Goal: Information Seeking & Learning: Find specific fact

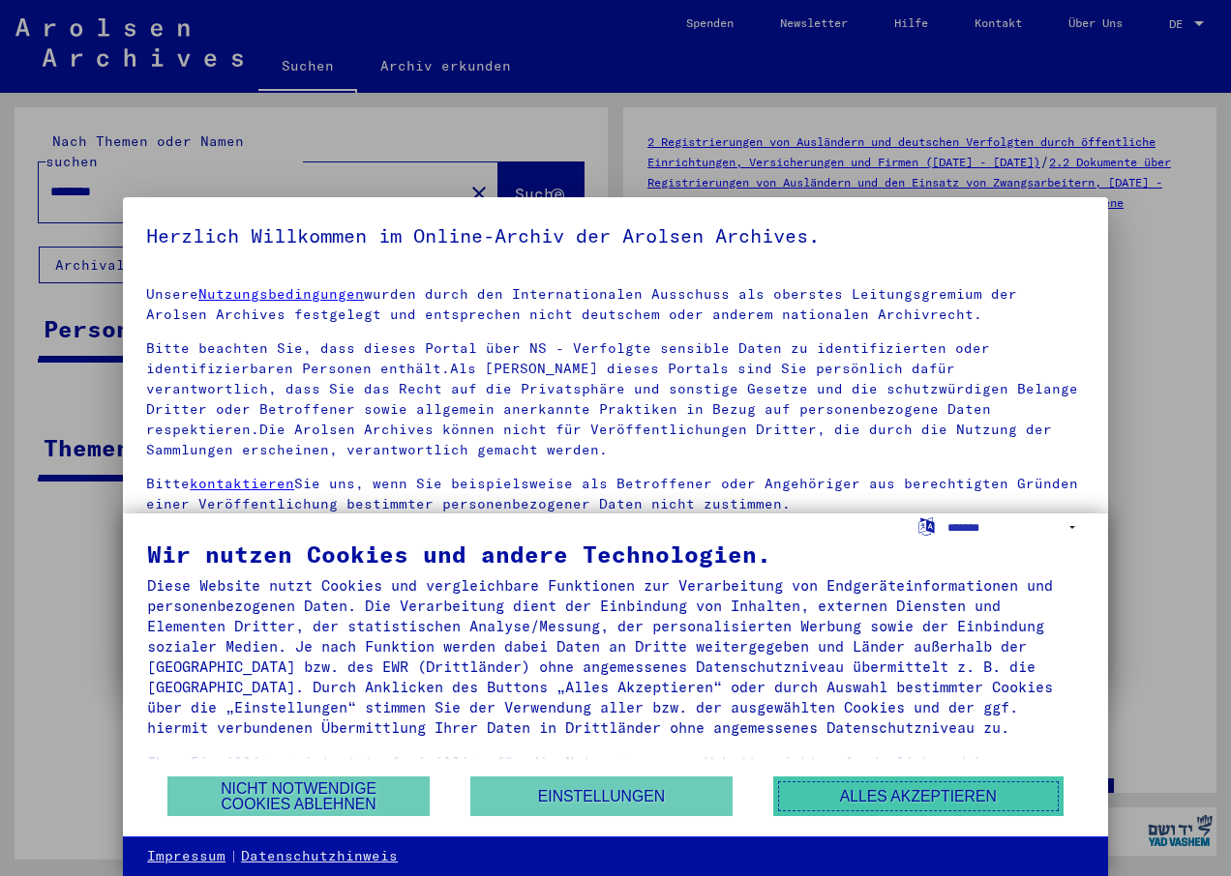
click at [888, 799] on button "Alles akzeptieren" at bounding box center [918, 797] width 290 height 40
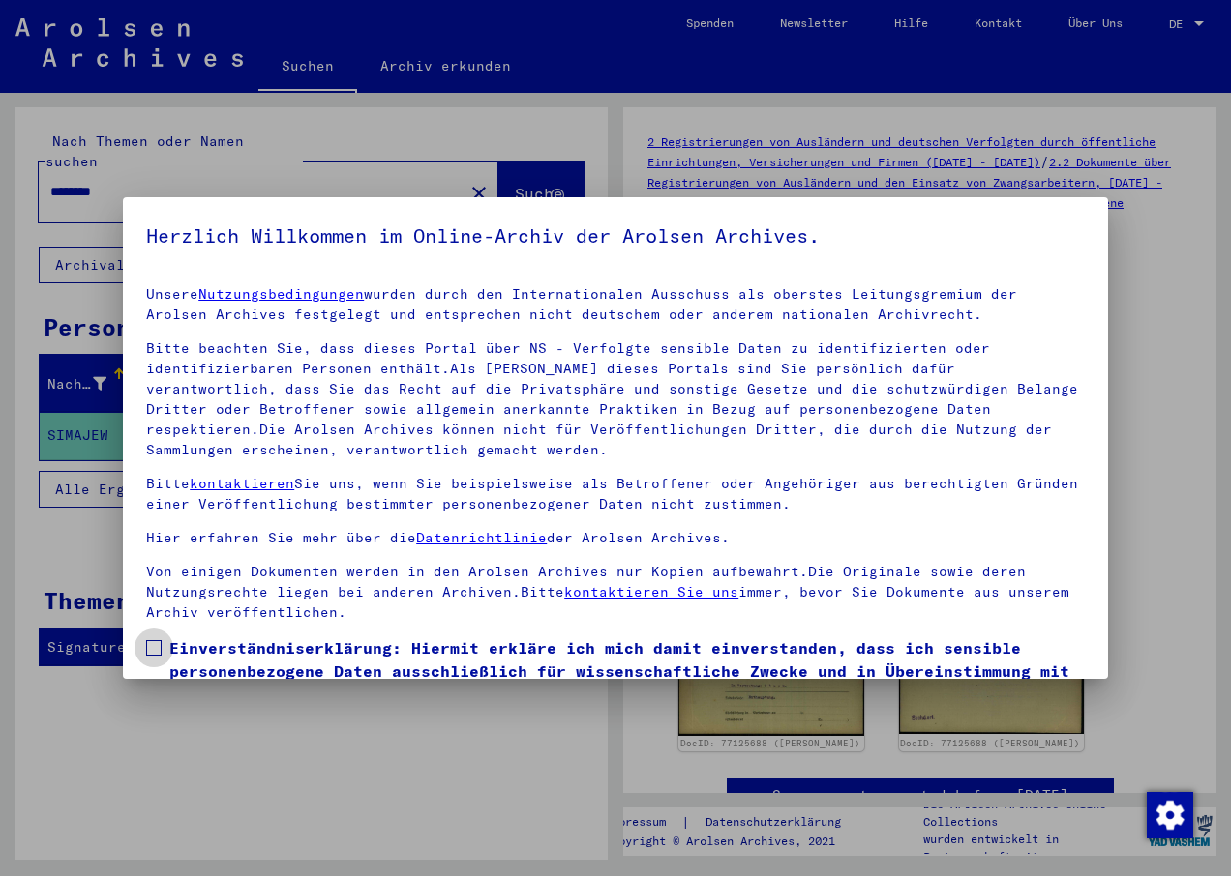
click at [150, 644] on span at bounding box center [153, 647] width 15 height 15
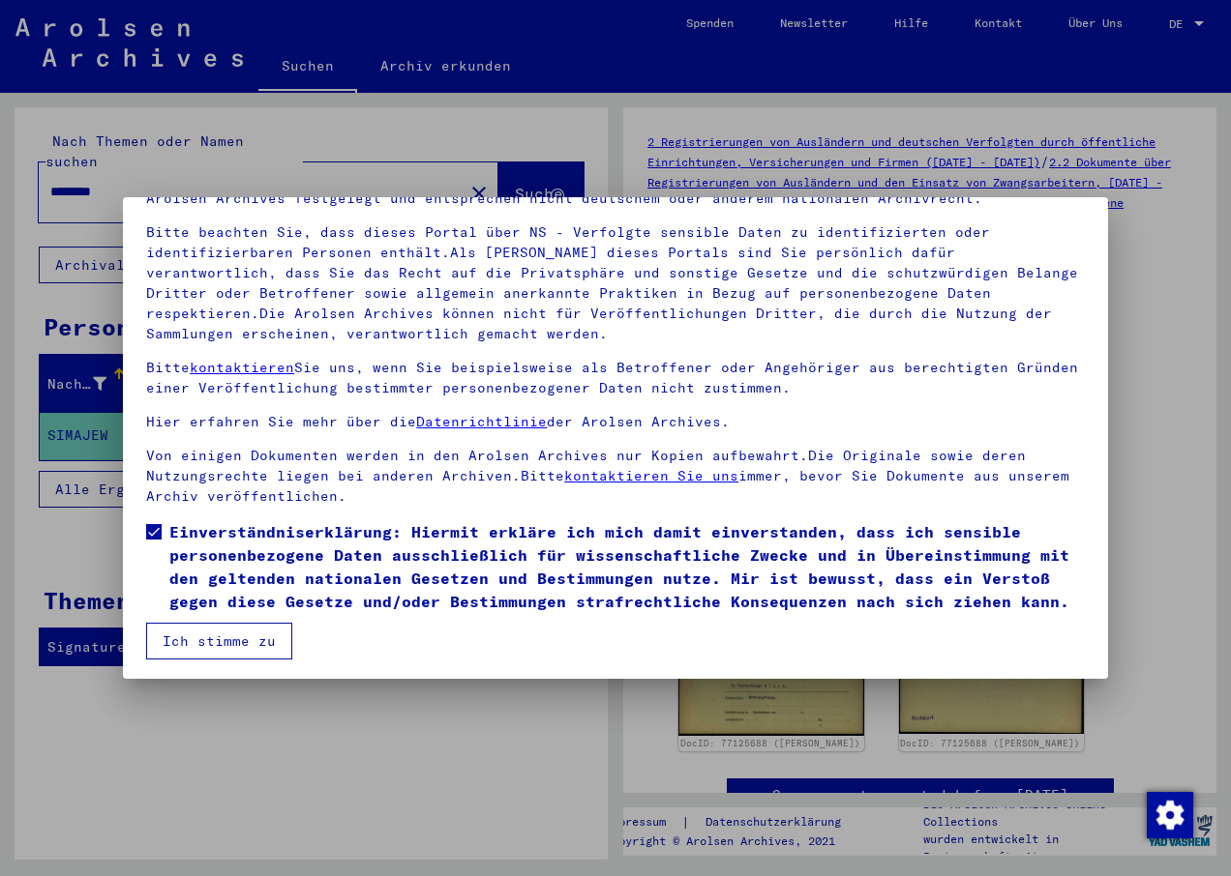
scroll to position [120, 0]
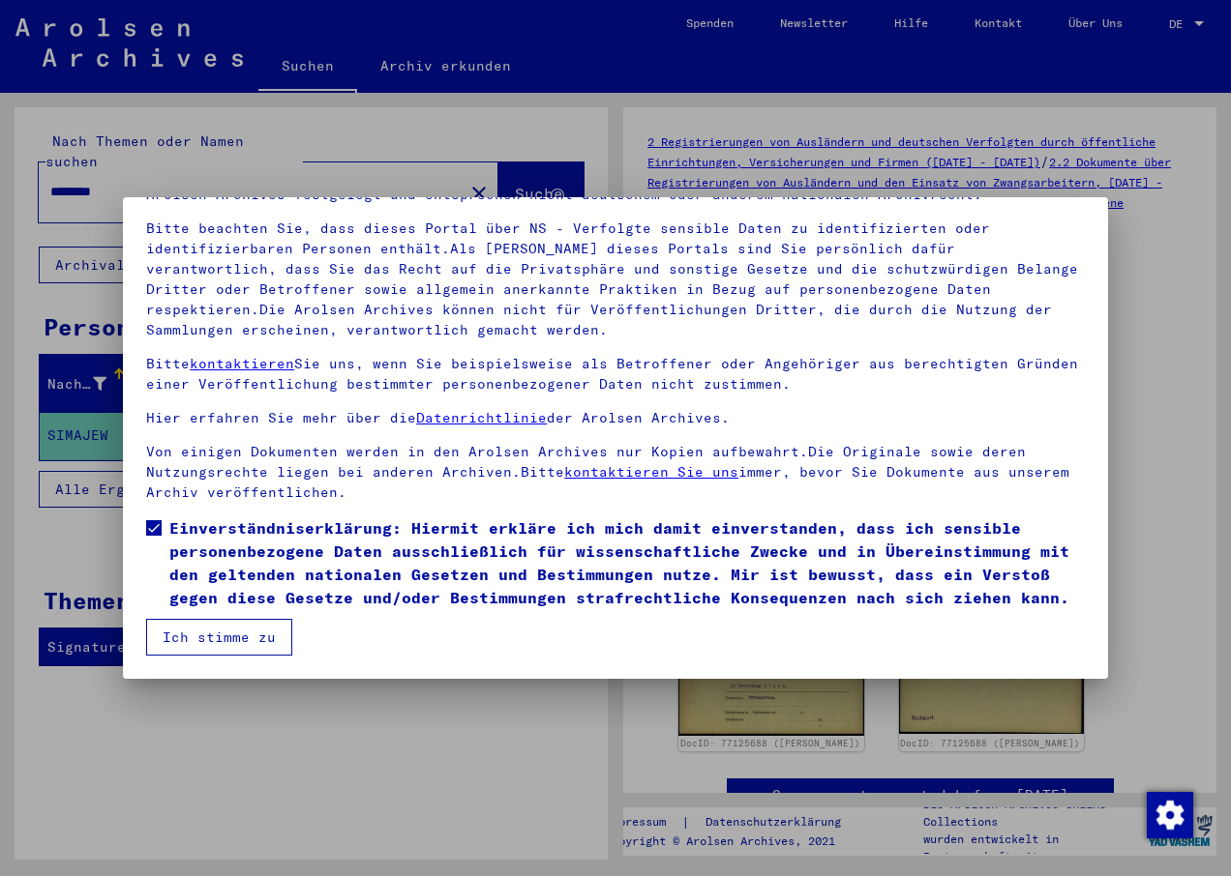
click at [216, 637] on button "Ich stimme zu" at bounding box center [219, 637] width 146 height 37
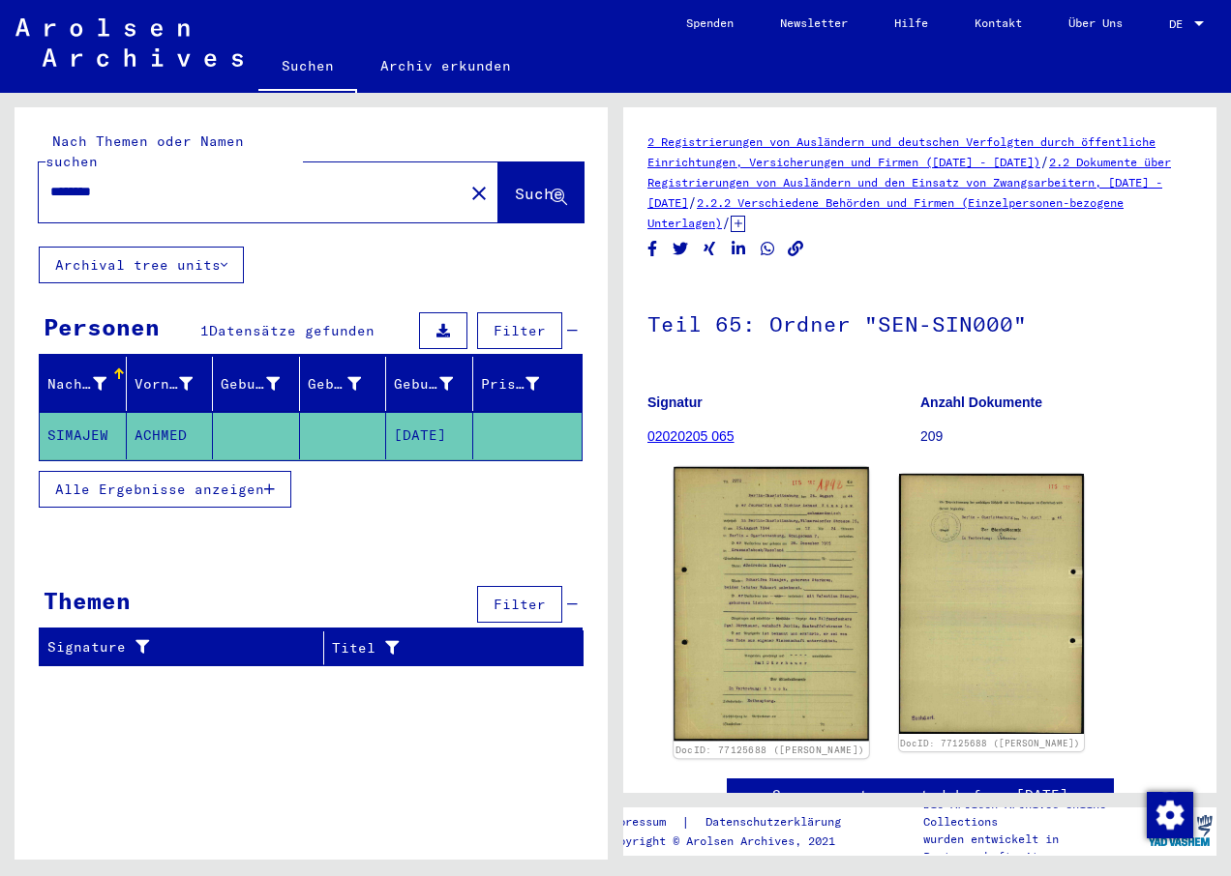
click at [720, 576] on img at bounding box center [770, 604] width 194 height 275
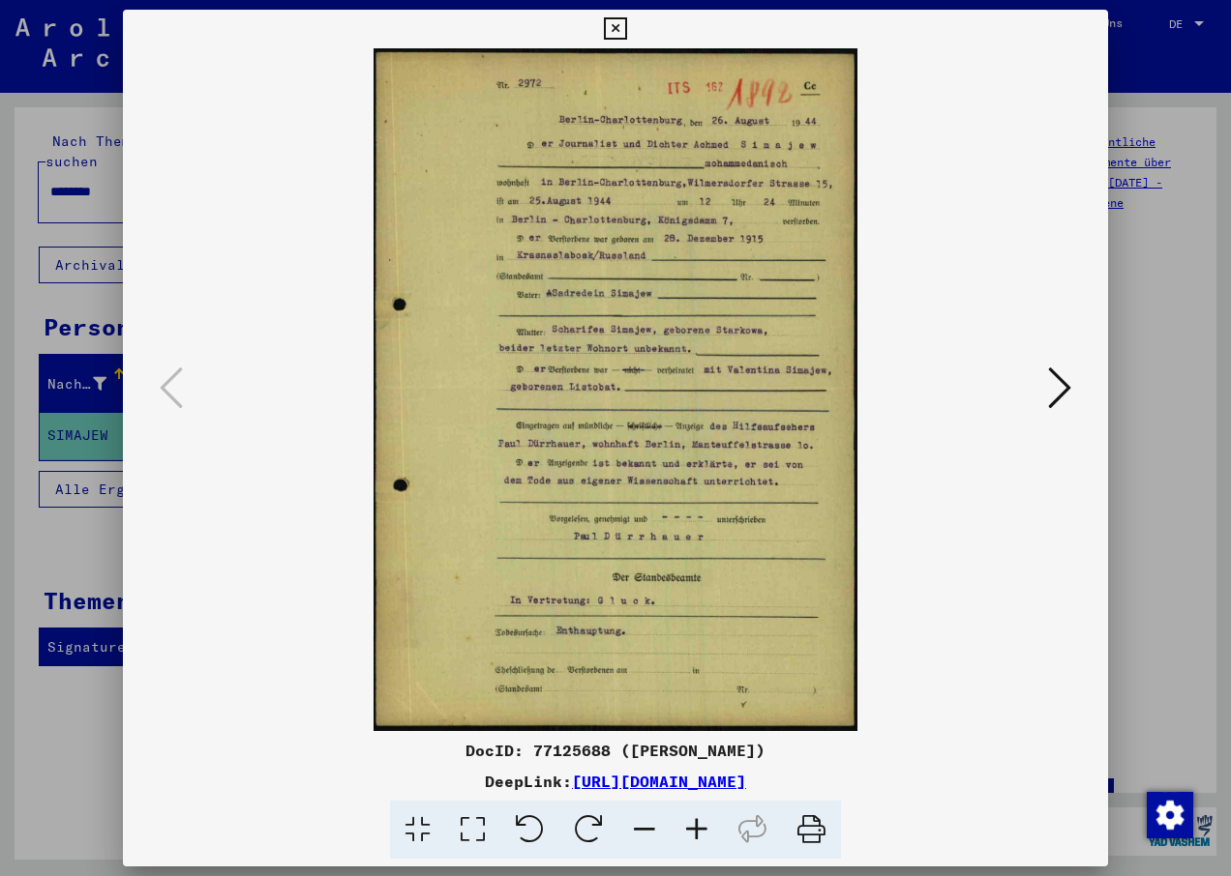
click at [697, 827] on icon at bounding box center [696, 830] width 52 height 59
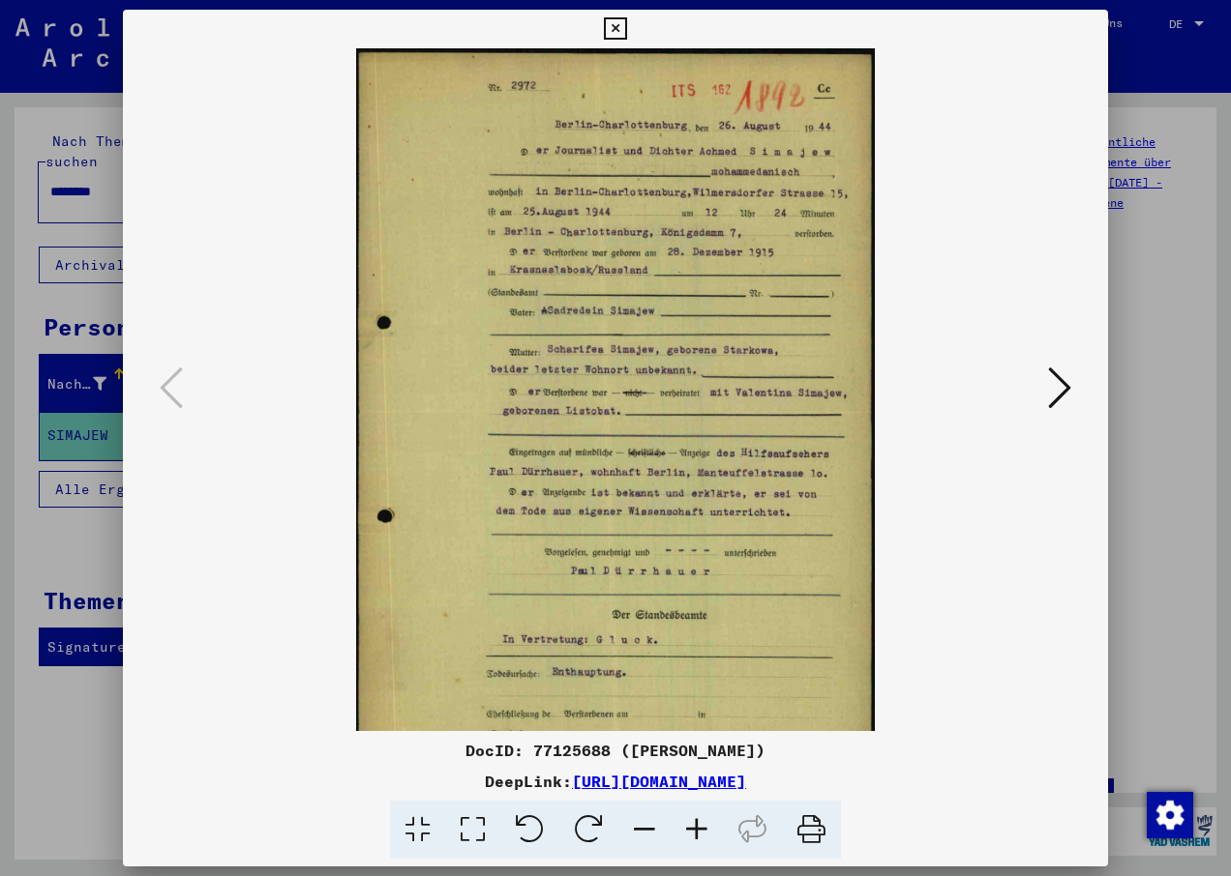
click at [697, 824] on icon at bounding box center [696, 830] width 52 height 59
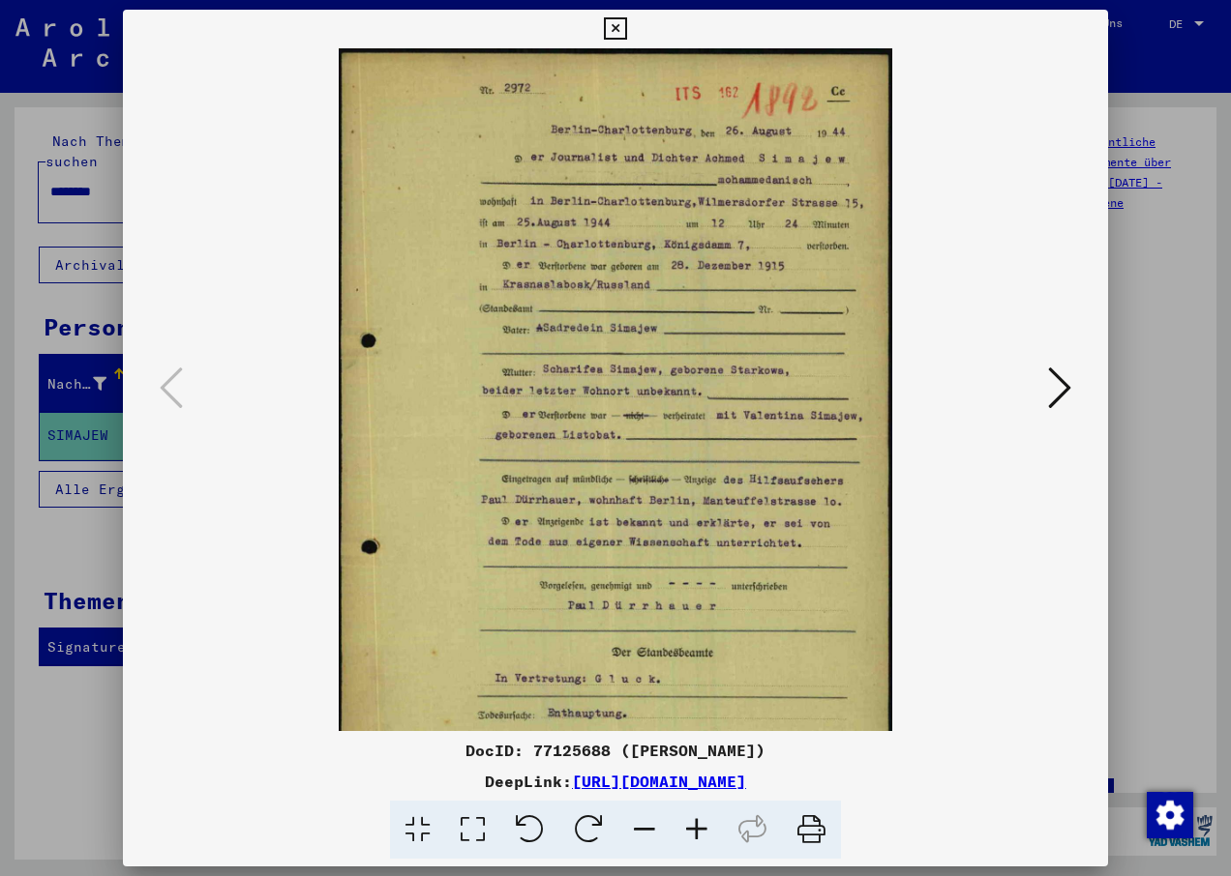
click at [698, 824] on icon at bounding box center [696, 830] width 52 height 59
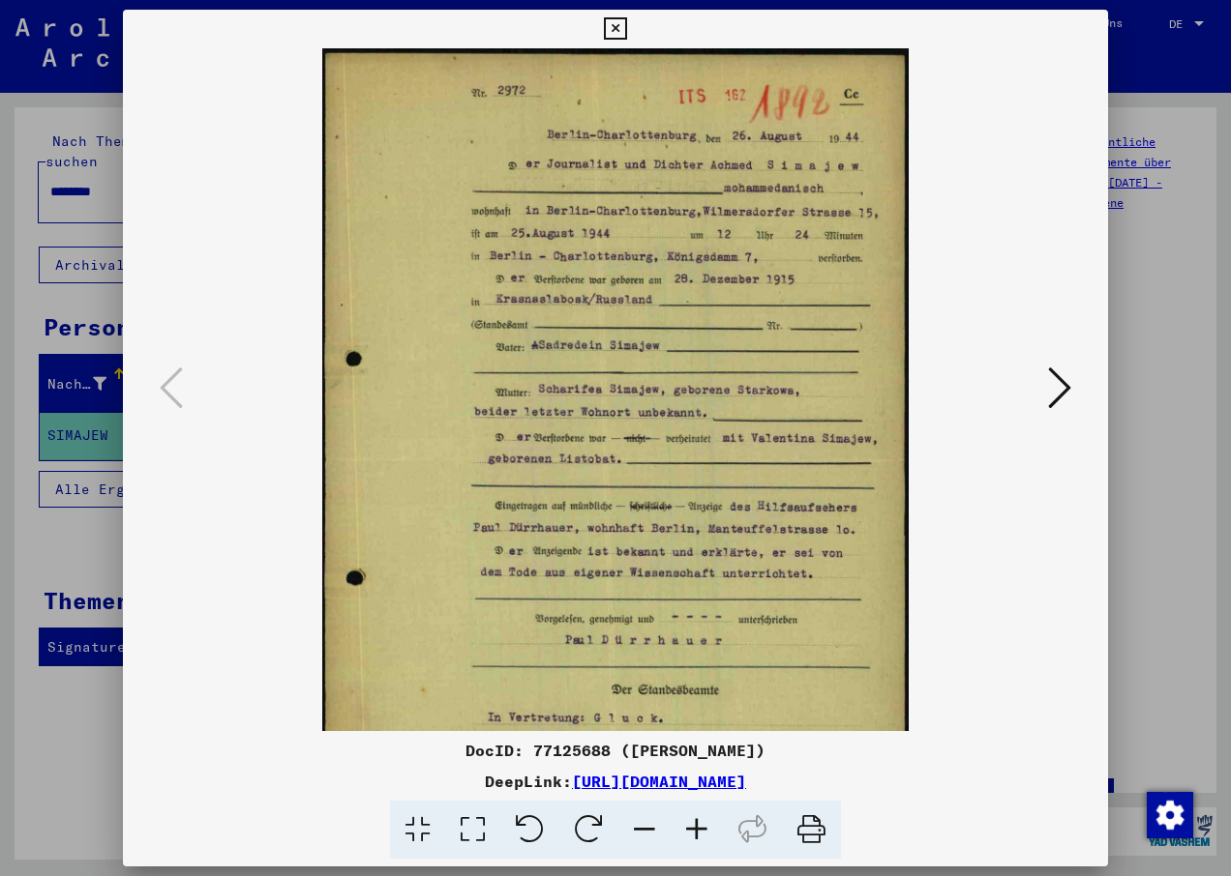
click at [700, 824] on icon at bounding box center [696, 830] width 52 height 59
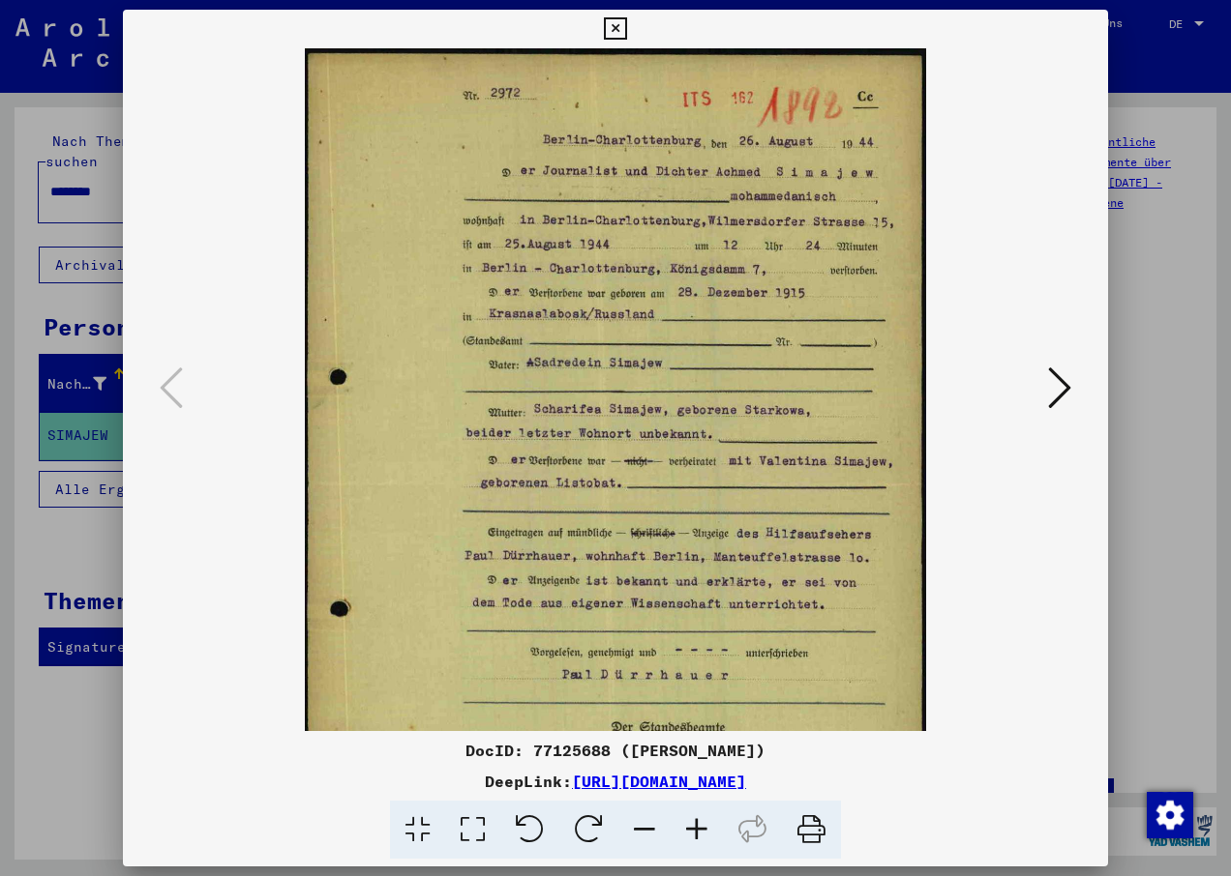
click at [701, 823] on icon at bounding box center [696, 830] width 52 height 59
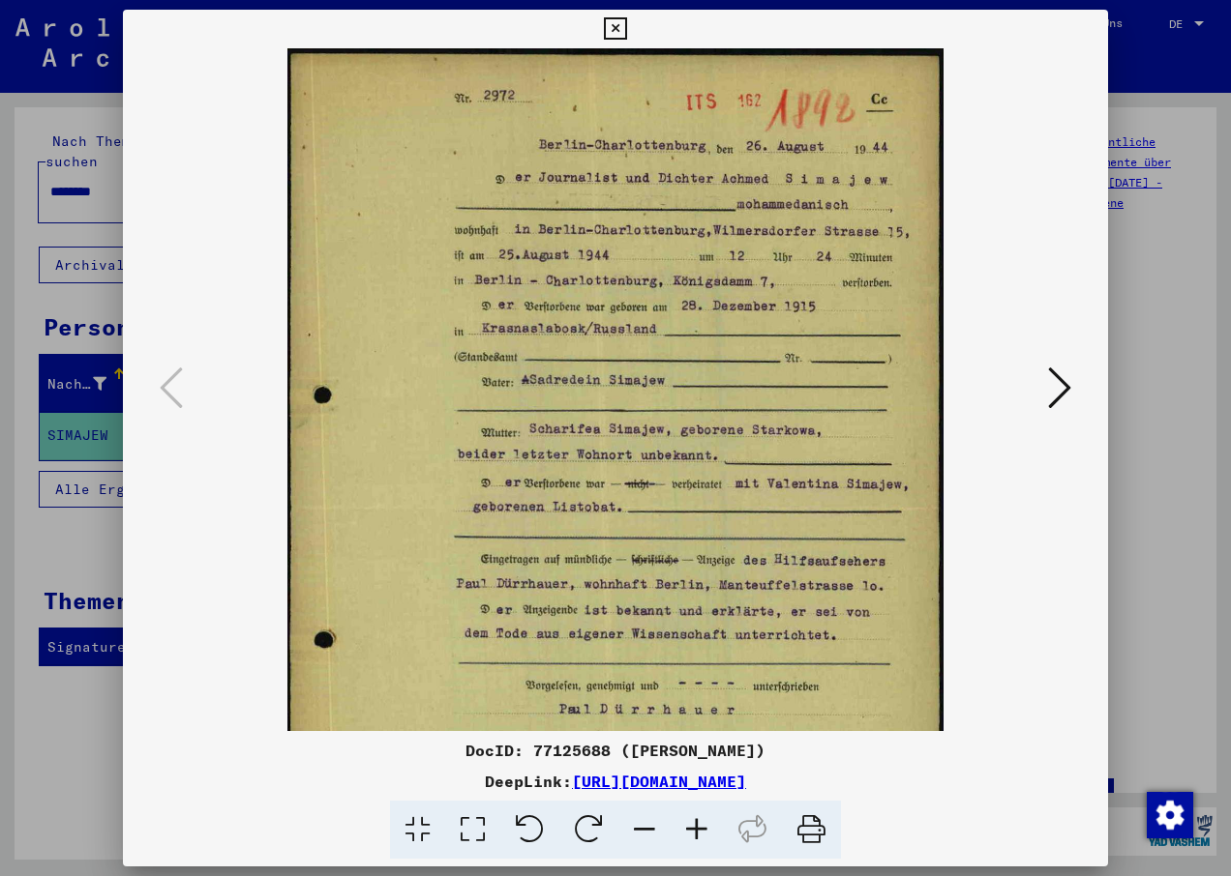
click at [701, 823] on icon at bounding box center [696, 830] width 52 height 59
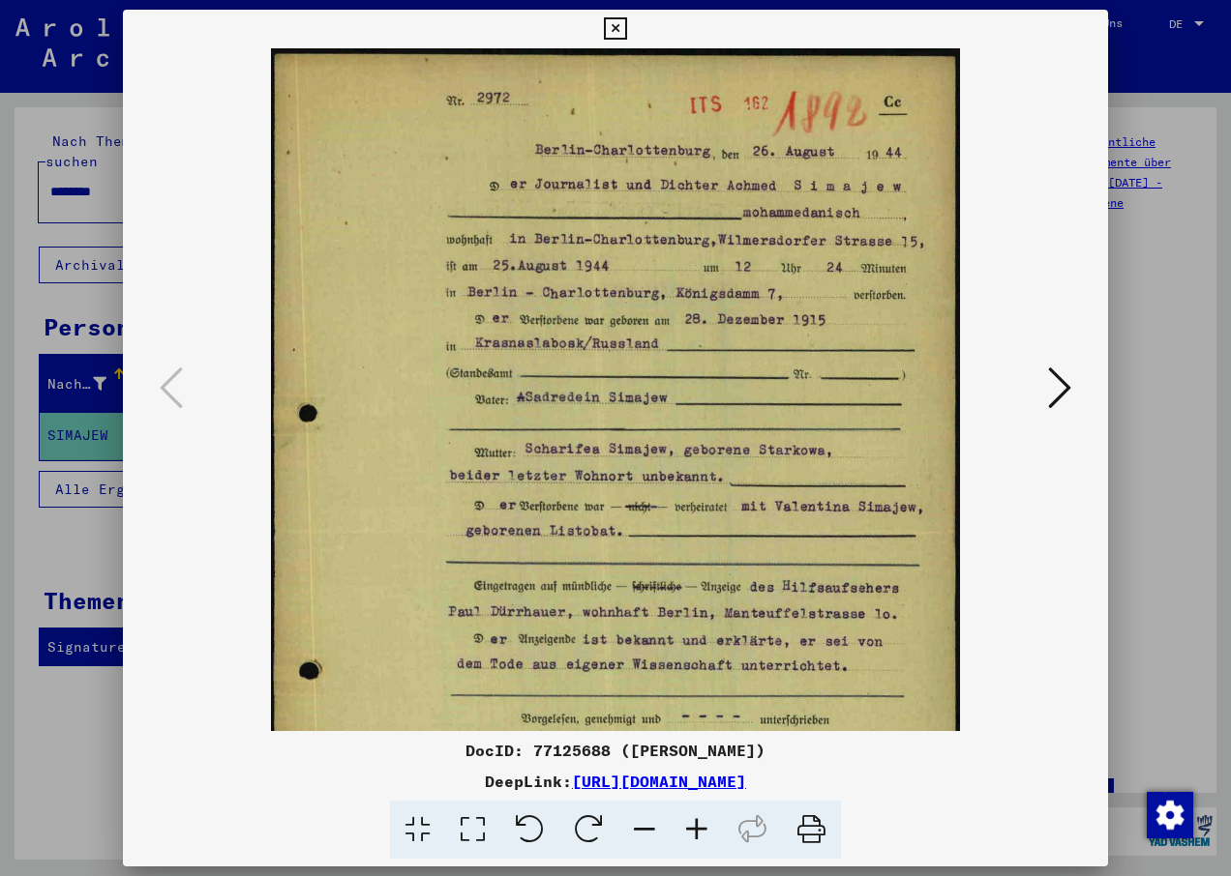
click at [704, 821] on icon at bounding box center [696, 830] width 52 height 59
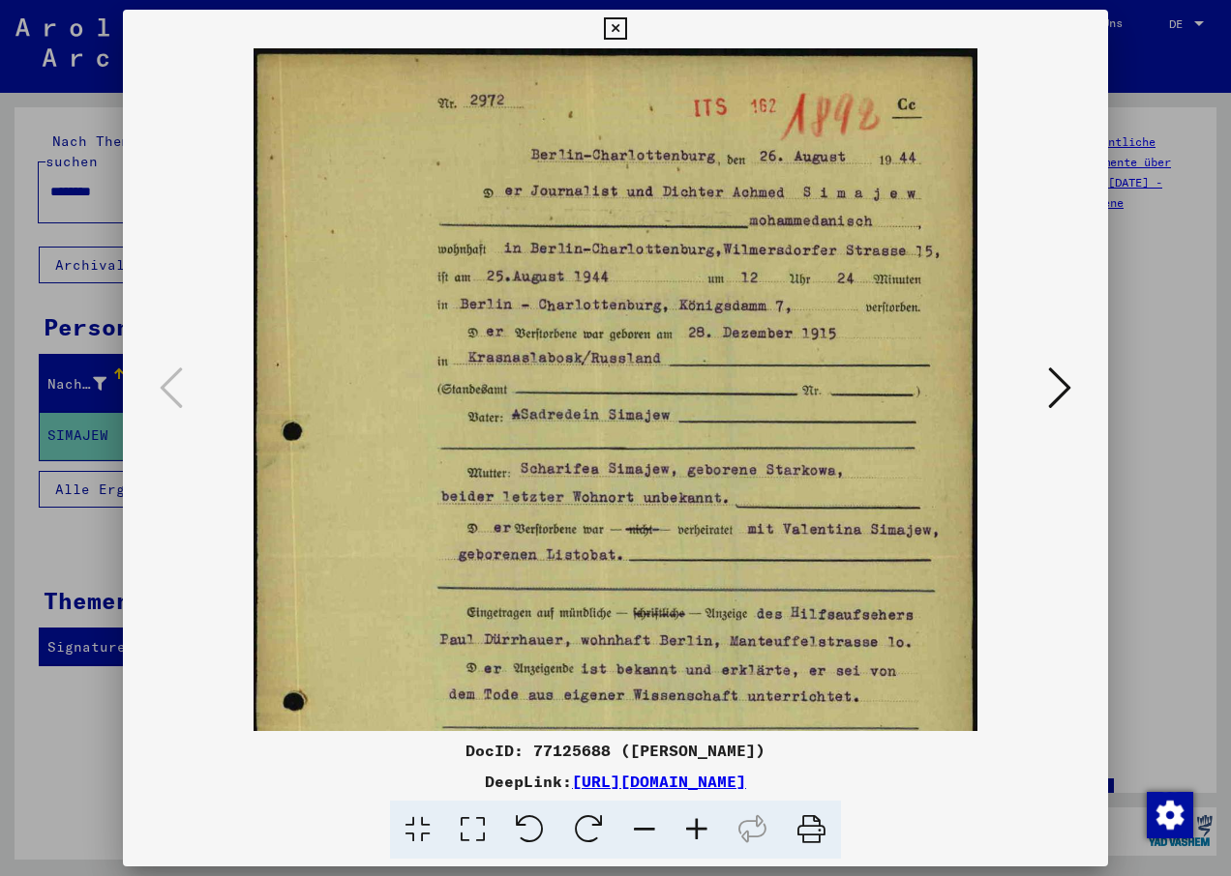
click at [704, 821] on icon at bounding box center [696, 830] width 52 height 59
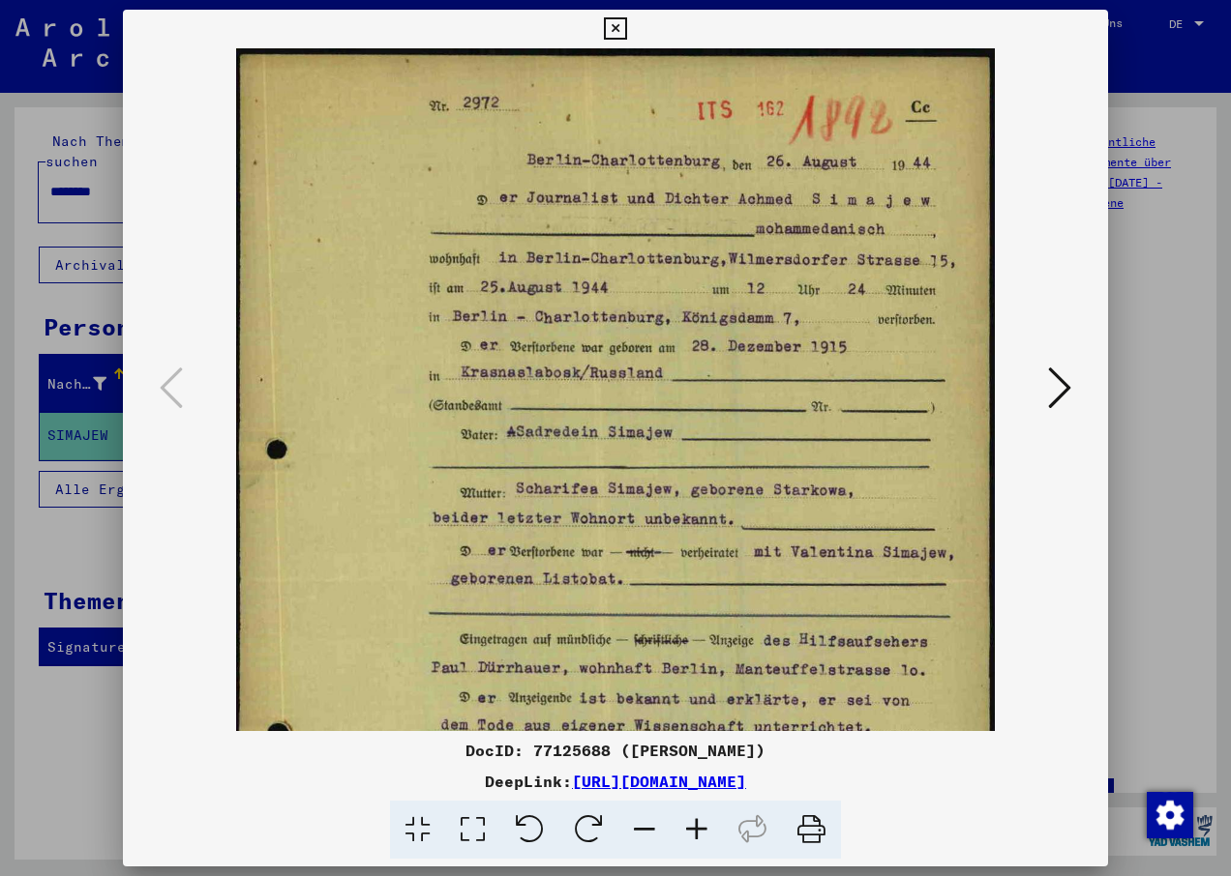
click at [704, 821] on icon at bounding box center [696, 830] width 52 height 59
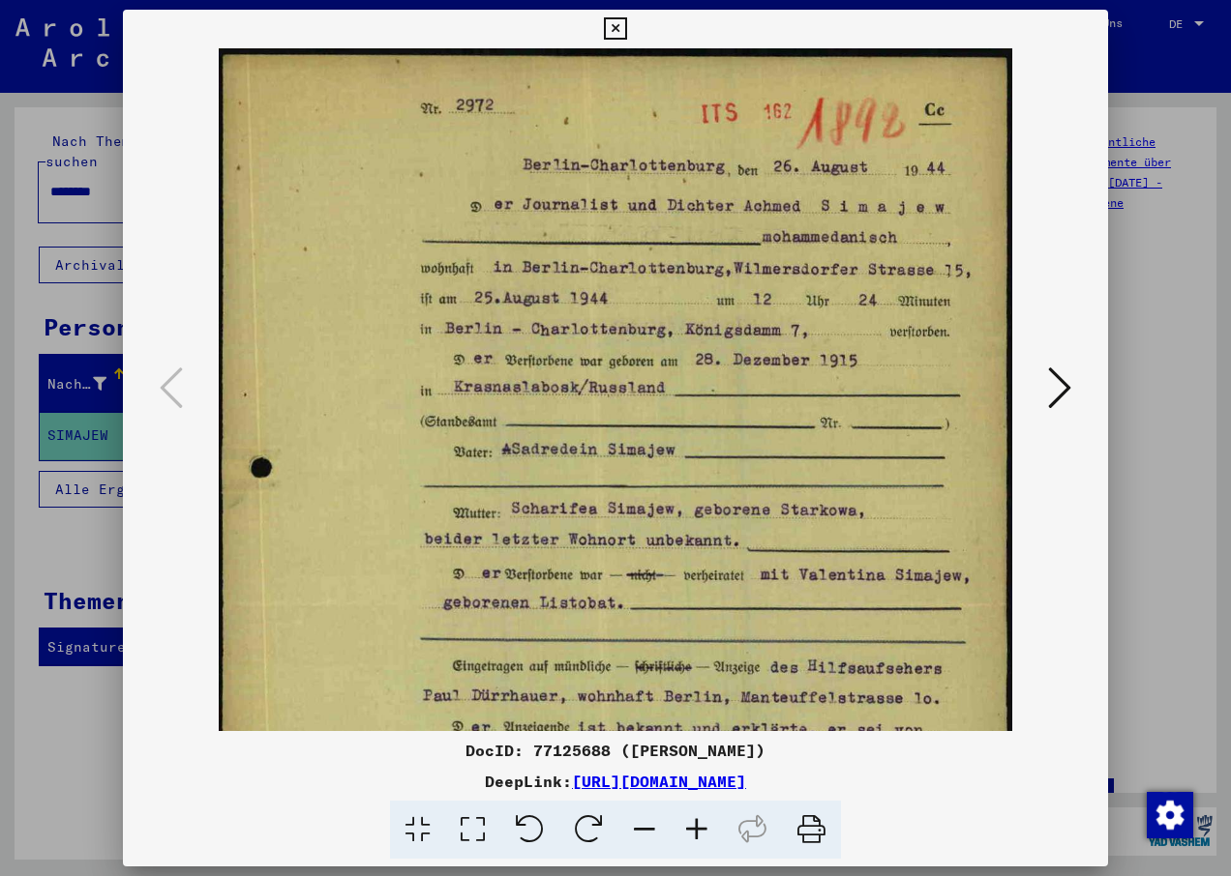
click at [612, 25] on icon at bounding box center [615, 28] width 22 height 23
